Goal: Task Accomplishment & Management: Manage account settings

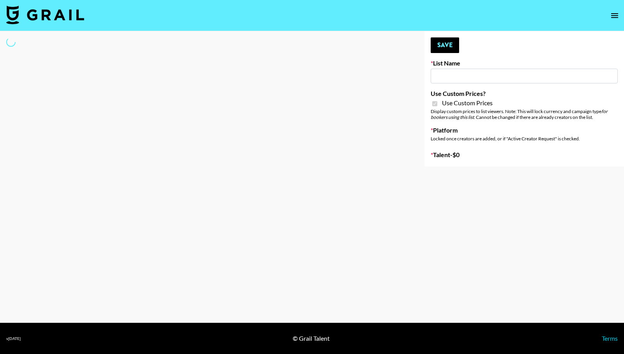
type input "Gensmo (Tiktok)"
checkbox input "true"
select select "Brand"
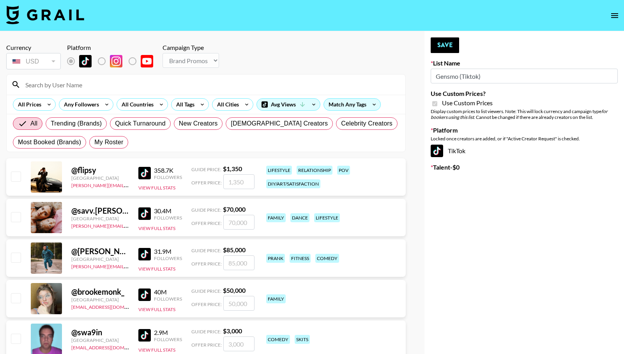
click at [161, 88] on input at bounding box center [211, 84] width 380 height 12
paste input "@courtneyahoward: TikTok | Instagram @matayasweeting TikTok | Instagram @[PERSO…"
type input "@courtneyahoward: TikTok | Instagram @matayasweeting TikTok | Instagram @[PERSO…"
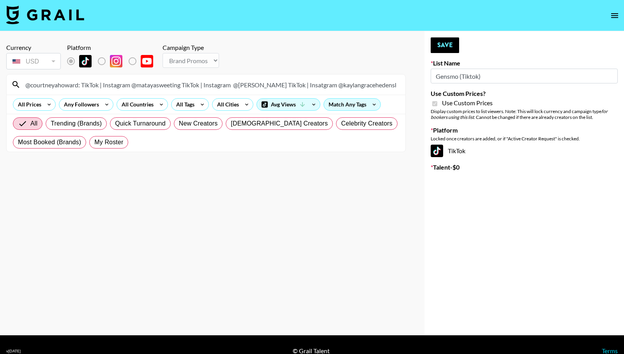
scroll to position [0, 1564]
click at [161, 88] on input "@courtneyahoward: TikTok | Instagram @matayasweeting TikTok | Instagram @[PERSO…" at bounding box center [211, 84] width 380 height 12
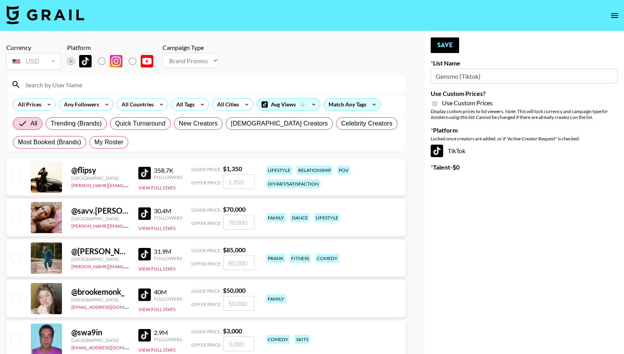
scroll to position [0, 0]
click at [115, 78] on div "List locked to TikTok." at bounding box center [113, 79] width 46 height 9
click at [153, 83] on input at bounding box center [211, 84] width 380 height 12
click at [83, 86] on input at bounding box center [211, 84] width 380 height 12
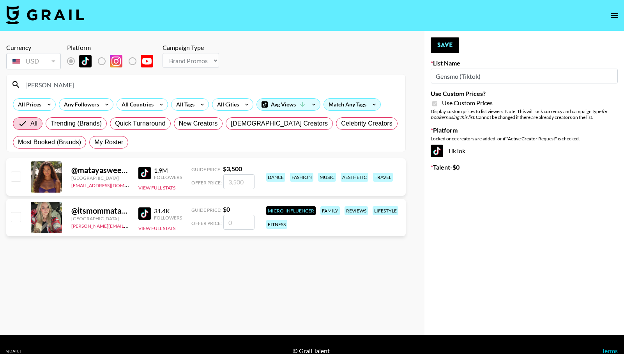
type input "[PERSON_NAME]"
click at [21, 181] on div "@ matayasweeting [GEOGRAPHIC_DATA] [EMAIL_ADDRESS][DOMAIN_NAME] 1.9M Followers …" at bounding box center [206, 176] width 400 height 37
click at [18, 178] on input "checkbox" at bounding box center [15, 176] width 9 height 9
checkbox input "true"
type input "3500"
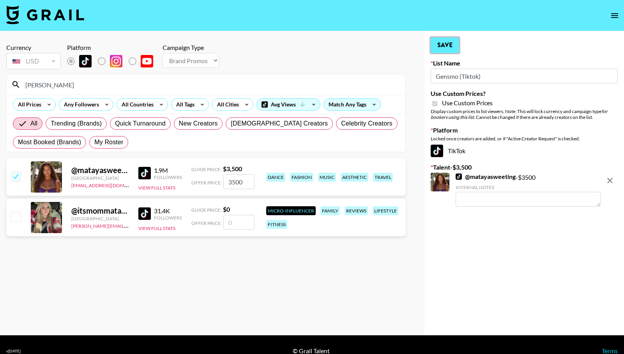
click at [440, 44] on button "Save" at bounding box center [445, 45] width 28 height 16
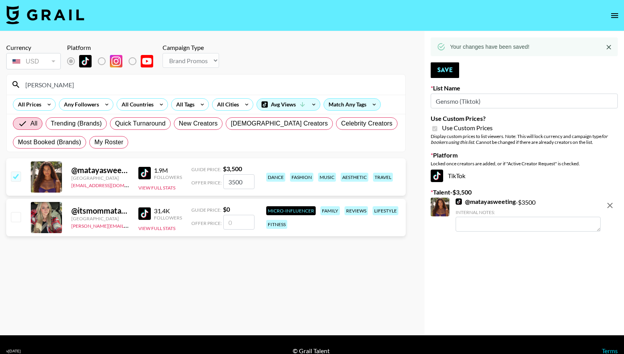
click at [83, 89] on input "[PERSON_NAME]" at bounding box center [211, 84] width 380 height 12
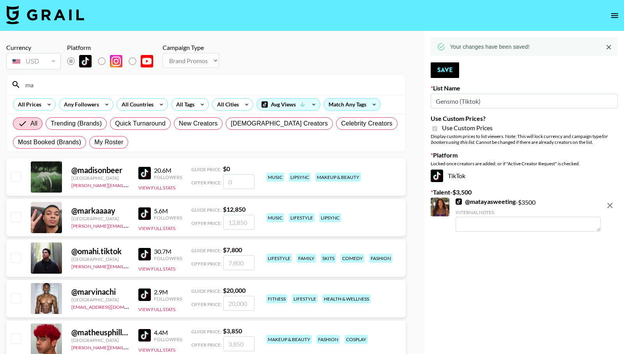
type input "m"
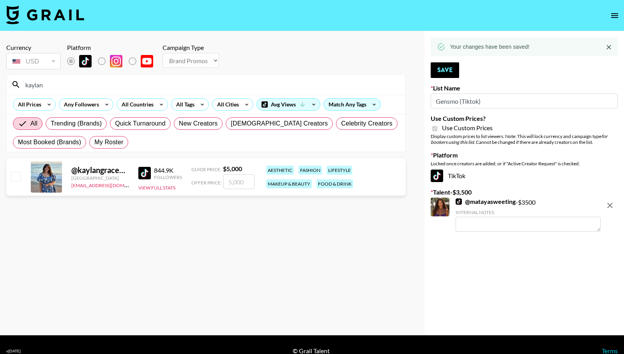
type input "kaylan"
click at [13, 177] on input "checkbox" at bounding box center [15, 176] width 9 height 9
checkbox input "true"
type input "5000"
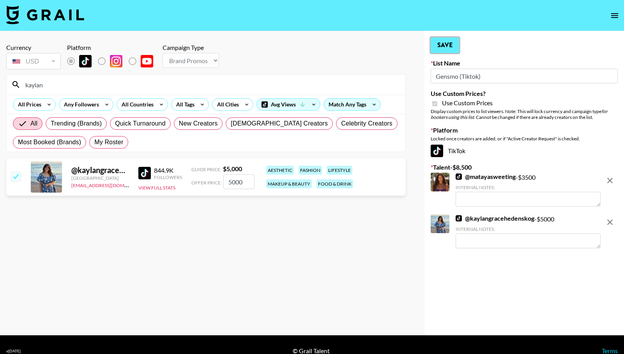
click at [446, 42] on button "Save" at bounding box center [445, 45] width 28 height 16
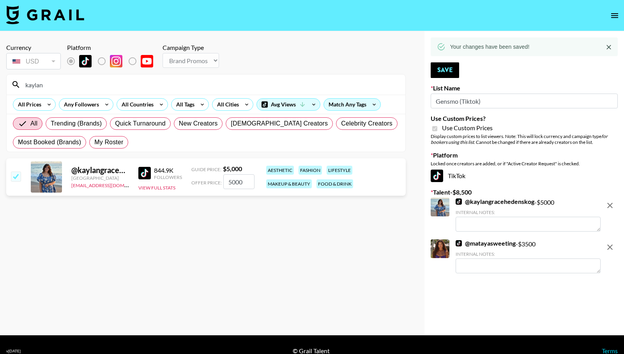
drag, startPoint x: 50, startPoint y: 86, endPoint x: 18, endPoint y: 86, distance: 32.0
click at [18, 86] on div "kaylan" at bounding box center [206, 84] width 399 height 20
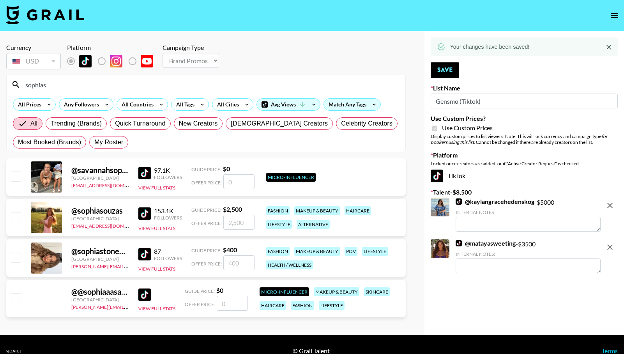
type input "sophias"
click at [18, 220] on input "checkbox" at bounding box center [15, 216] width 9 height 9
checkbox input "true"
type input "2500"
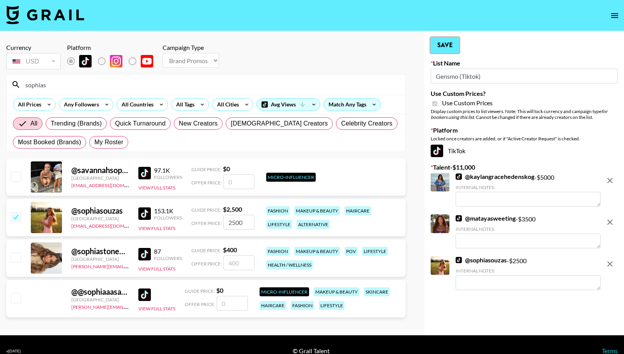
click at [440, 45] on button "Save" at bounding box center [445, 45] width 28 height 16
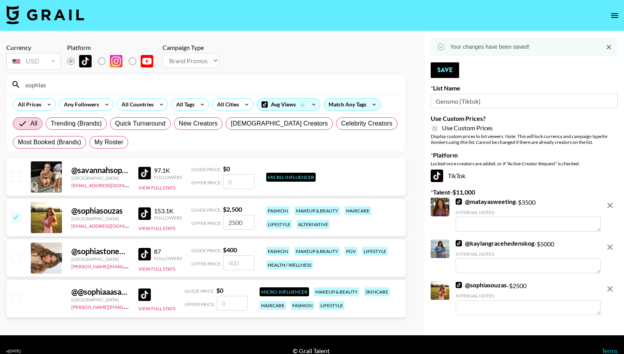
drag, startPoint x: 61, startPoint y: 86, endPoint x: -28, endPoint y: 87, distance: 88.9
click at [0, 87] on html "Currency USD USD ​ Platform Campaign Type Choose Type... Song Promos Brand Prom…" at bounding box center [312, 183] width 624 height 367
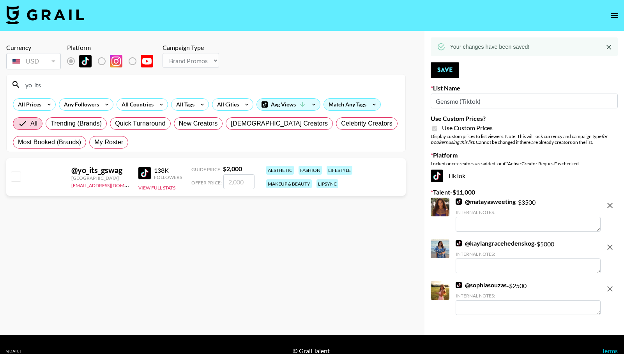
type input "yo_its"
drag, startPoint x: 18, startPoint y: 177, endPoint x: 11, endPoint y: 175, distance: 6.7
click at [17, 177] on input "checkbox" at bounding box center [15, 176] width 9 height 9
checkbox input "true"
type input "2000"
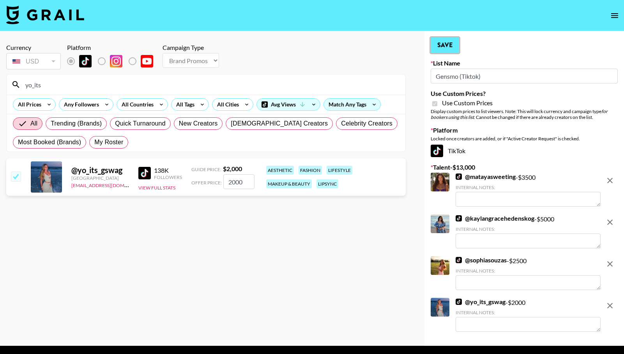
click at [439, 47] on button "Save" at bounding box center [445, 45] width 28 height 16
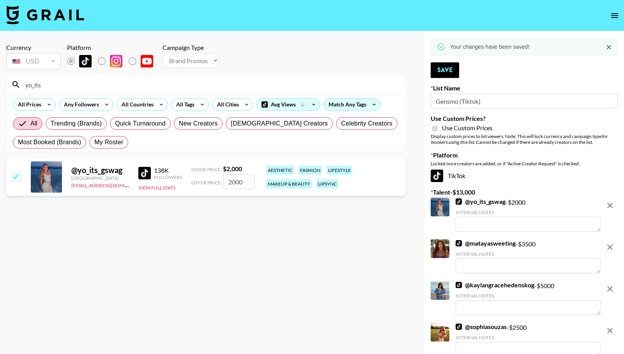
drag, startPoint x: 61, startPoint y: 84, endPoint x: -48, endPoint y: 82, distance: 108.4
click at [0, 82] on html "Currency USD USD ​ Platform Campaign Type Choose Type... Song Promos Brand Prom…" at bounding box center [312, 201] width 624 height 402
type input "therealcass"
click at [17, 175] on input "checkbox" at bounding box center [15, 176] width 9 height 9
checkbox input "true"
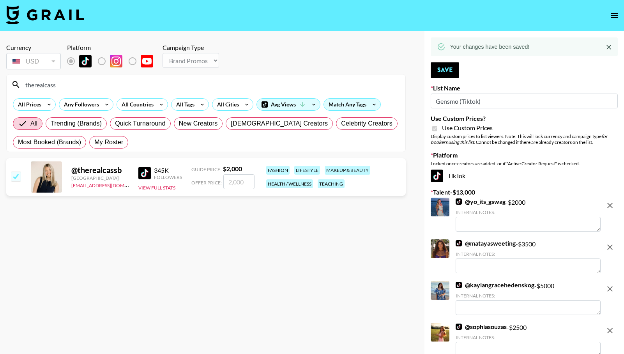
type input "2000"
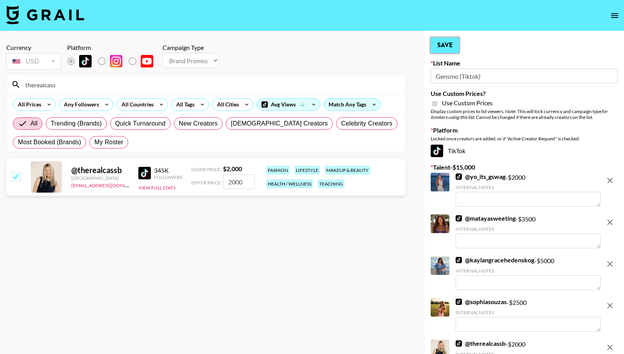
click at [437, 46] on button "Save" at bounding box center [445, 45] width 28 height 16
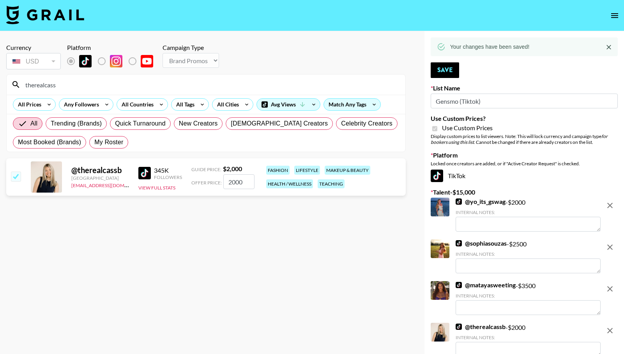
drag, startPoint x: 78, startPoint y: 86, endPoint x: -19, endPoint y: 87, distance: 96.3
click at [0, 87] on html "Currency USD USD ​ Platform Campaign Type Choose Type... Song Promos Brand Prom…" at bounding box center [312, 222] width 624 height 444
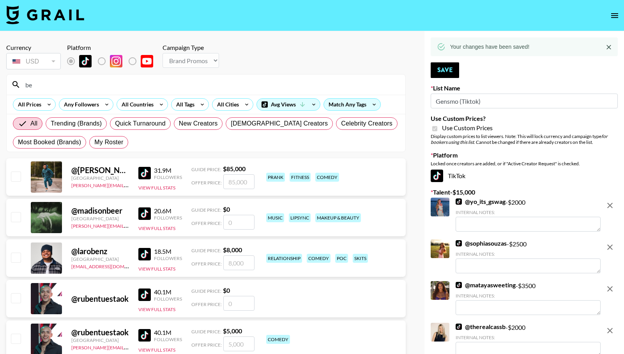
type input "b"
